Goal: Communication & Community: Ask a question

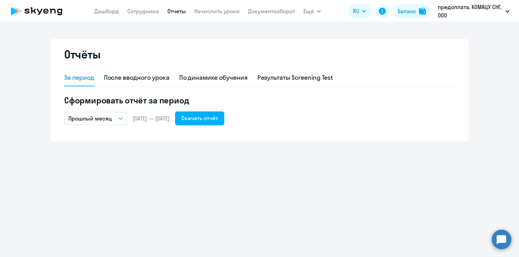
drag, startPoint x: 43, startPoint y: 9, endPoint x: 47, endPoint y: 9, distance: 4.5
click at [43, 9] on icon at bounding box center [36, 10] width 61 height 17
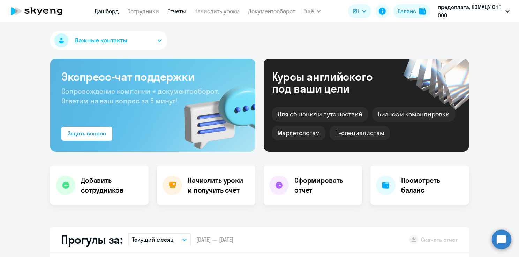
select select "30"
click at [178, 9] on link "Отчеты" at bounding box center [176, 11] width 18 height 7
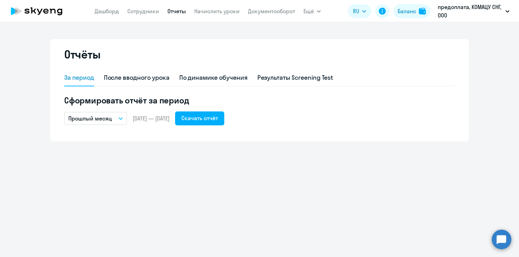
click at [209, 7] on app-menu-item-link "Начислить уроки" at bounding box center [216, 11] width 45 height 9
click at [207, 12] on link "Начислить уроки" at bounding box center [216, 11] width 45 height 7
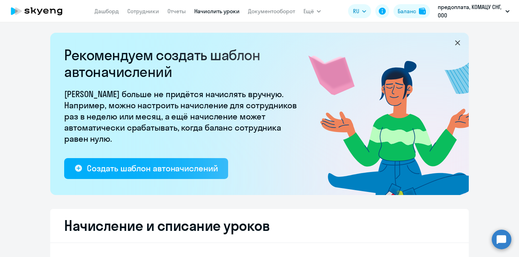
select select "10"
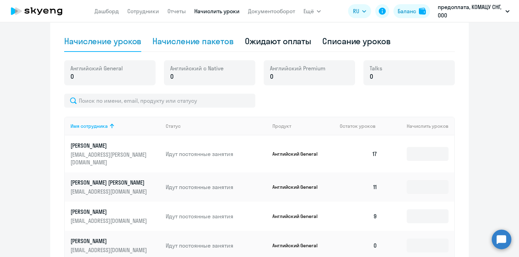
click at [207, 41] on div "Начисление пакетов" at bounding box center [192, 41] width 81 height 11
select select "10"
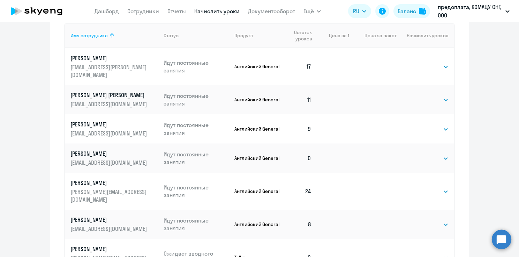
scroll to position [338, 0]
click at [424, 124] on select "Выбрать 4 8 16 32 64 96 128" at bounding box center [434, 128] width 29 height 8
select select "16"
click at [420, 124] on select "Выбрать 4 8 16 32 64 96 128" at bounding box center [434, 128] width 29 height 8
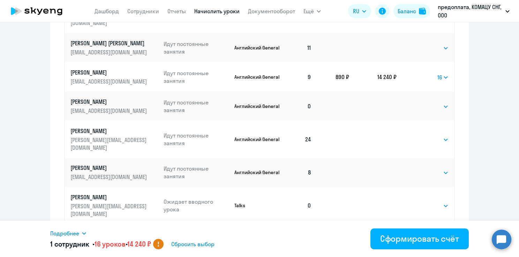
scroll to position [391, 0]
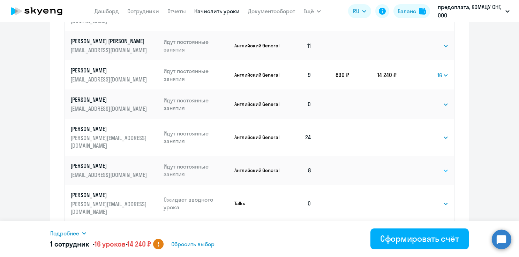
click at [435, 167] on select "Выбрать 4 8 16 32 64 96 128" at bounding box center [434, 171] width 29 height 8
select select "16"
click at [420, 167] on select "Выбрать 4 8 16 32 64 96 128" at bounding box center [434, 171] width 29 height 8
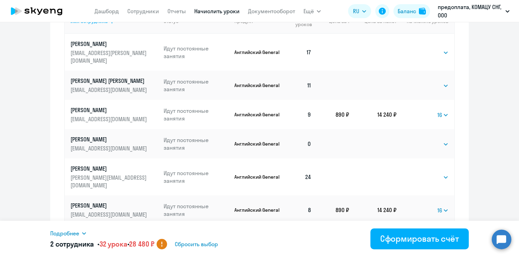
scroll to position [367, 0]
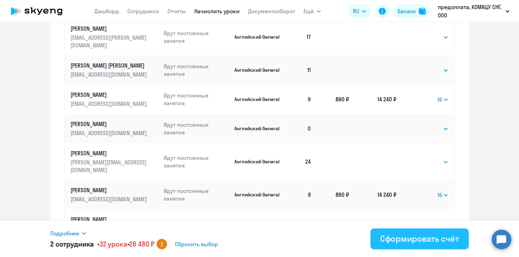
click at [422, 236] on div "Сформировать счёт" at bounding box center [419, 238] width 79 height 11
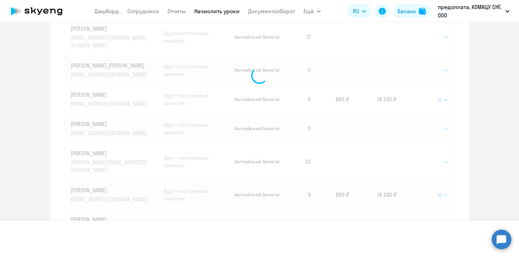
select select
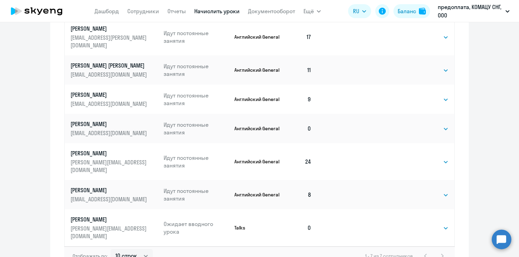
scroll to position [0, 0]
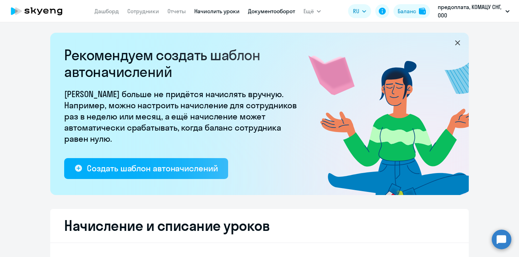
click at [263, 14] on link "Документооборот" at bounding box center [271, 11] width 47 height 7
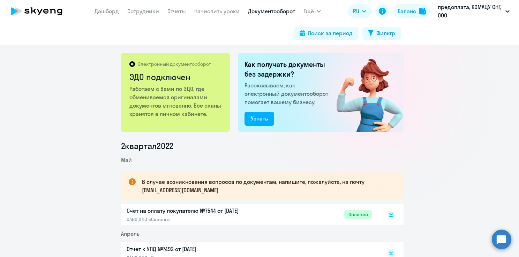
click at [498, 241] on circle at bounding box center [502, 240] width 20 height 20
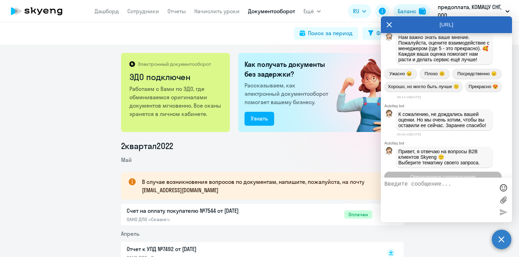
scroll to position [3716, 0]
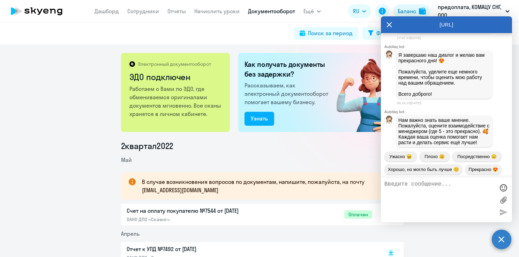
drag, startPoint x: 401, startPoint y: 119, endPoint x: 478, endPoint y: 127, distance: 77.1
drag, startPoint x: 478, startPoint y: 127, endPoint x: 448, endPoint y: 123, distance: 29.9
copy span "Здравствуйте, направьте по ЭДО пожалуйста счет от [DATE]"
click at [431, 189] on textarea at bounding box center [439, 200] width 110 height 38
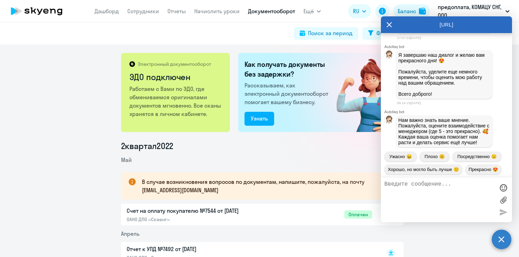
paste textarea "Здравствуйте, направьте по ЭДО пожалуйста счет от [DATE]"
drag, startPoint x: 452, startPoint y: 190, endPoint x: 481, endPoint y: 190, distance: 29.3
click at [481, 190] on textarea "Здравствуйте, направьте по ЭДО пожалуйста счет от [DATE]" at bounding box center [439, 200] width 110 height 38
type textarea "Здравствуйте, направьте по ЭДО пожалуйста счет от [DATE]"
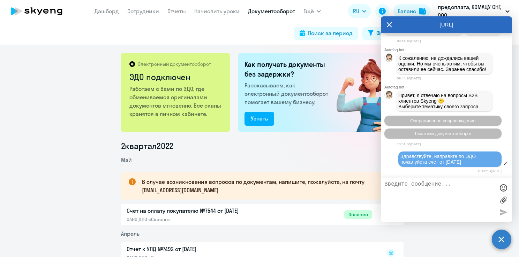
scroll to position [4135, 0]
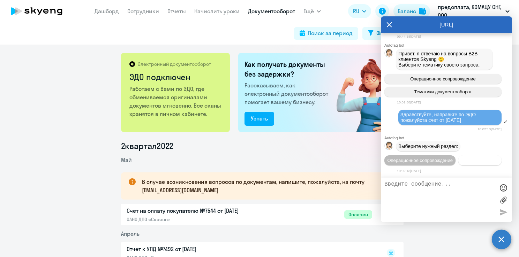
click at [461, 160] on span "Документооборот" at bounding box center [479, 160] width 37 height 5
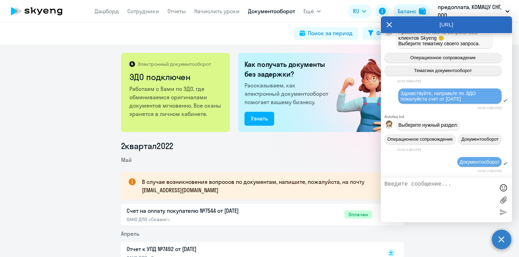
scroll to position [4251, 0]
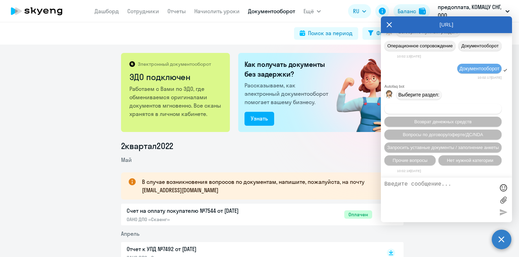
click at [449, 110] on span "Вопросы по оформлению бух.документов" at bounding box center [443, 108] width 88 height 5
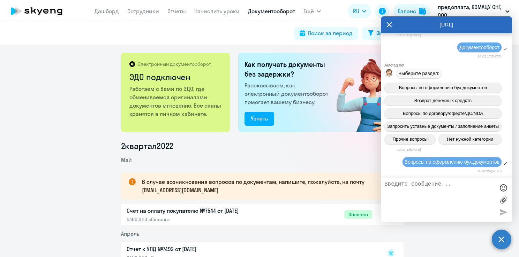
scroll to position [4340, 0]
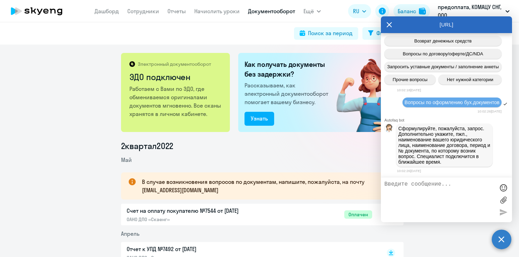
paste textarea "Здравствуйте, направьте по ЭДО пожалуйста счет от [DATE]"
type textarea "Здравствуйте, направьте по ЭДО пожалуйста счет от [DATE]"
click at [500, 209] on div at bounding box center [503, 212] width 10 height 10
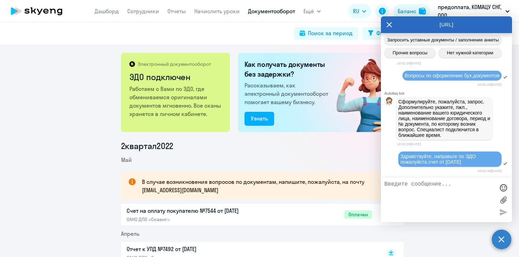
paste textarea "Здравствуйте, направьте по ЭДО пожалуйста счет от [DATE]"
drag, startPoint x: 448, startPoint y: 190, endPoint x: 484, endPoint y: 190, distance: 36.3
click at [484, 190] on textarea "Здравствуйте, направьте по ЭДО пожалуйста счет от [DATE]" at bounding box center [439, 200] width 110 height 38
type textarea "Здравствуйте, направьте по ЭДО пожалуйста счет от [DATE]"
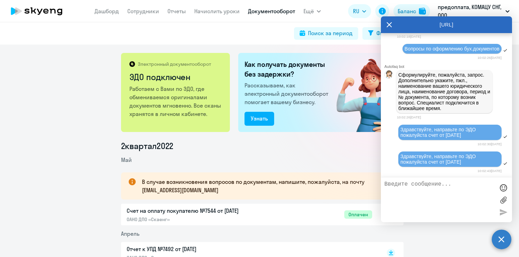
drag, startPoint x: 486, startPoint y: 137, endPoint x: 504, endPoint y: 157, distance: 26.9
click at [505, 157] on div "Здравствуйте, направьте по ЭДО пожалуйста счет от [DATE]" at bounding box center [446, 159] width 131 height 17
drag, startPoint x: 470, startPoint y: 163, endPoint x: 400, endPoint y: 158, distance: 70.2
click at [400, 158] on div "Здравствуйте, направьте по ЭДО пожалуйста счет от [DATE]" at bounding box center [449, 159] width 99 height 11
drag, startPoint x: 400, startPoint y: 158, endPoint x: 407, endPoint y: 160, distance: 6.4
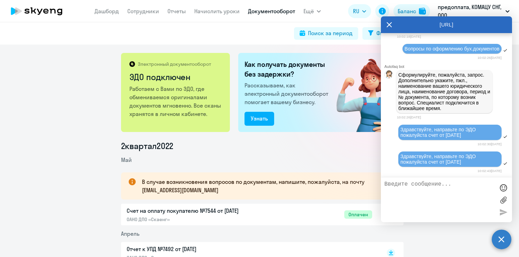
copy span "Здравствуйте, направьте по ЭДО пожалуйста счет от [DATE]"
paste textarea "Здравствуйте, направьте по ЭДО пожалуйста счет от [DATE]"
drag, startPoint x: 450, startPoint y: 193, endPoint x: 483, endPoint y: 193, distance: 33.1
click at [483, 193] on textarea "Здравствуйте, направьте по ЭДО пожалуйста счет от [DATE]" at bounding box center [439, 200] width 110 height 38
type textarea "Здравствуйте, направьте по ЭДО пожалуйста счет от [DATE]"
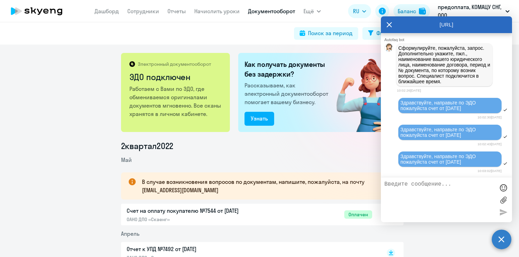
scroll to position [4423, 0]
drag, startPoint x: 473, startPoint y: 163, endPoint x: 402, endPoint y: 158, distance: 71.0
click at [402, 158] on div "Здравствуйте, направьте по ЭДО пожалуйста счет от [DATE]" at bounding box center [449, 159] width 99 height 11
copy span "Здравствуйте, направьте по ЭДО пожалуйста счет от [DATE]"
